Goal: Navigation & Orientation: Find specific page/section

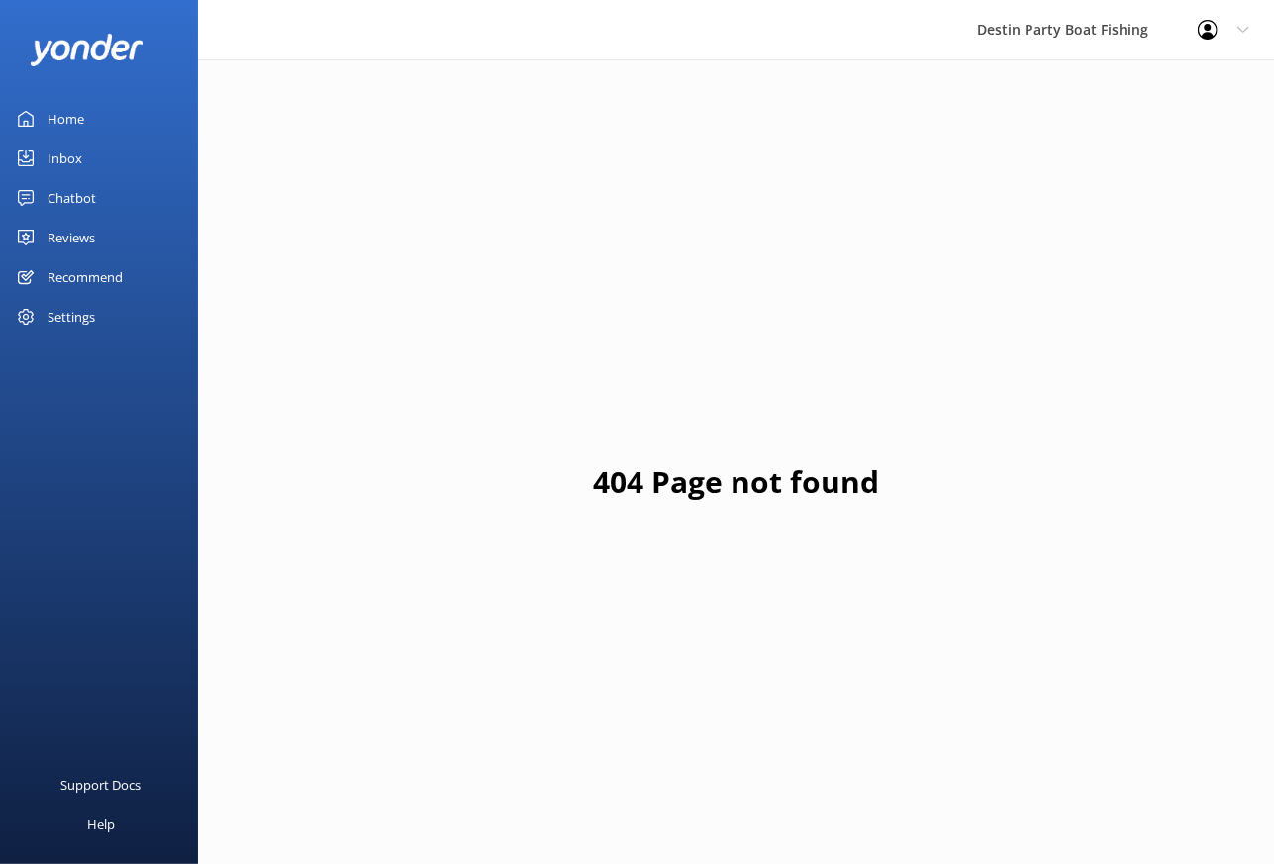
drag, startPoint x: 72, startPoint y: 126, endPoint x: 72, endPoint y: 1, distance: 124.7
click at [72, 126] on div "Home" at bounding box center [66, 119] width 37 height 40
